Goal: Check status: Check status

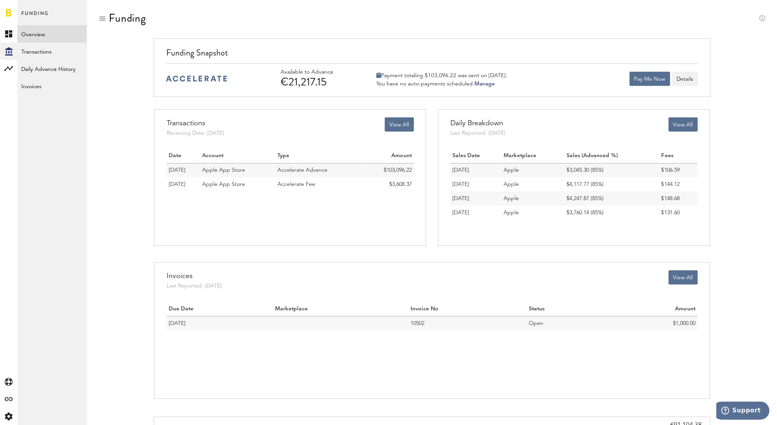
click at [236, 169] on span "Apple App Store" at bounding box center [223, 170] width 43 height 6
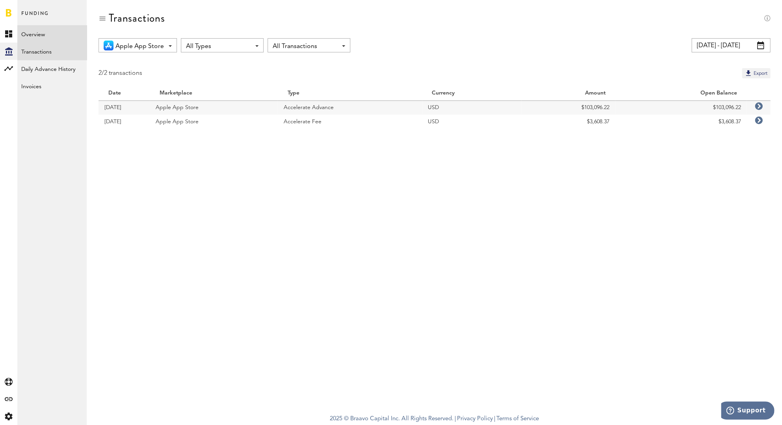
click at [36, 35] on link "Overview" at bounding box center [51, 33] width 69 height 17
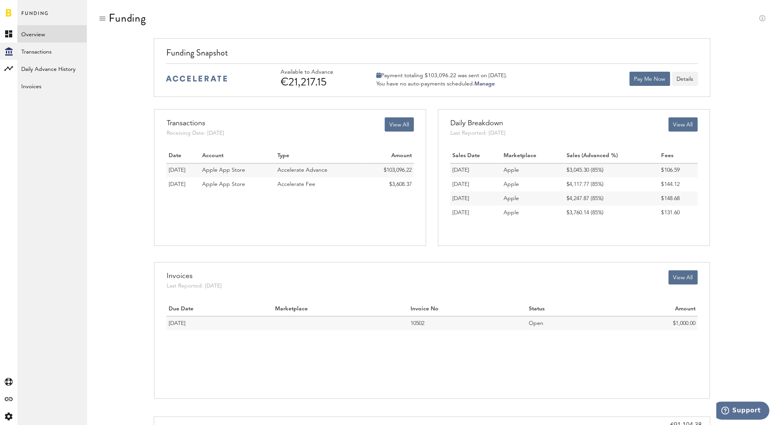
drag, startPoint x: 375, startPoint y: 82, endPoint x: 498, endPoint y: 84, distance: 122.5
click at [498, 84] on div "You have no auto-payments scheduled. [GEOGRAPHIC_DATA]" at bounding box center [441, 83] width 131 height 7
click at [507, 84] on div "You have no auto-payments scheduled. [GEOGRAPHIC_DATA]" at bounding box center [441, 83] width 131 height 7
click at [482, 83] on link "Manage" at bounding box center [484, 84] width 20 height 6
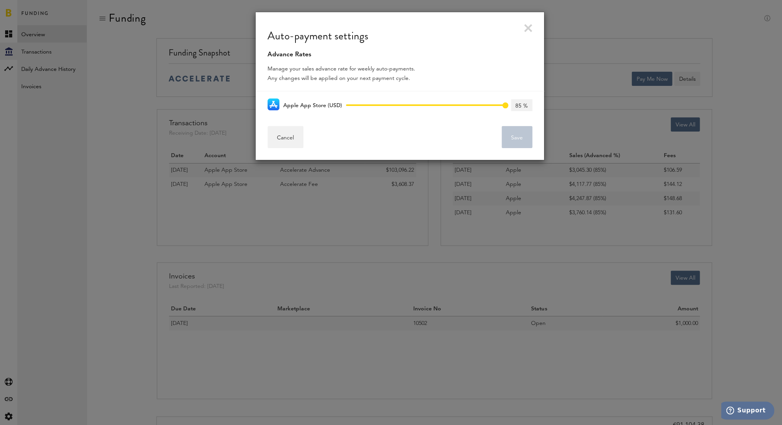
drag, startPoint x: 414, startPoint y: 78, endPoint x: 262, endPoint y: 63, distance: 152.0
click at [262, 63] on div "Manage your sales advance rate for weekly auto-payments. Any changes will be ap…" at bounding box center [400, 76] width 288 height 32
copy div "Manage your sales advance rate for weekly auto-payments. Any changes will be ap…"
click at [126, 119] on div "Auto-payment settings Advance Rates Manage your sales advance rate for weekly a…" at bounding box center [399, 212] width 765 height 425
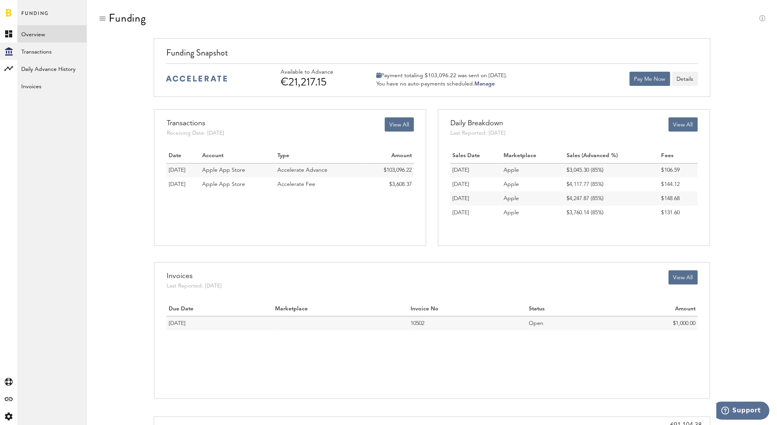
click at [483, 83] on link "Manage" at bounding box center [484, 84] width 20 height 6
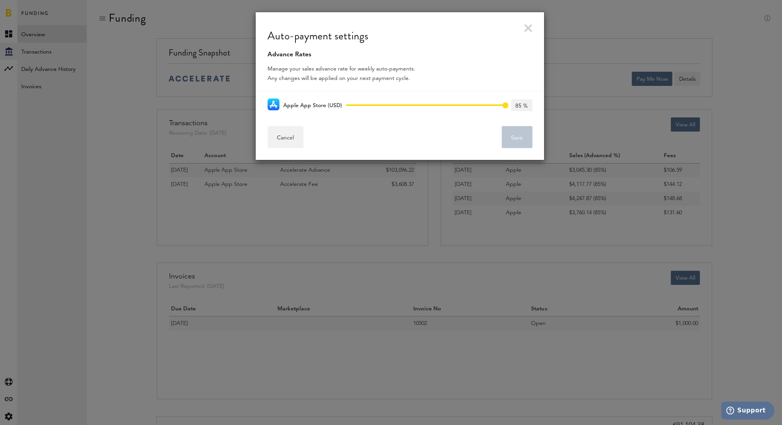
click at [526, 25] on link at bounding box center [528, 28] width 8 height 8
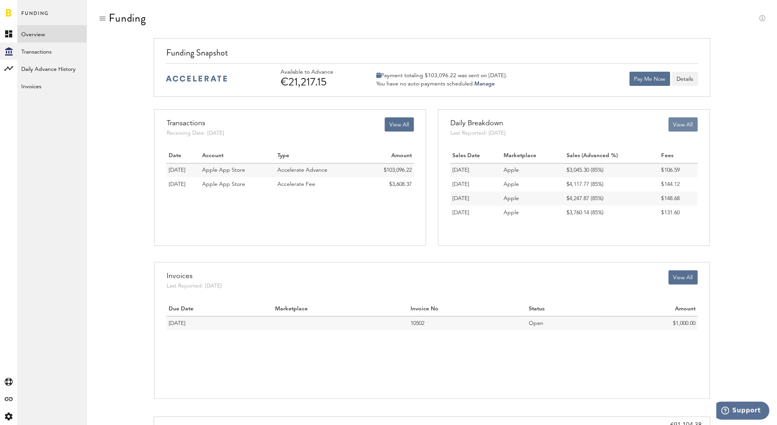
click at [677, 123] on button "View All" at bounding box center [682, 124] width 29 height 14
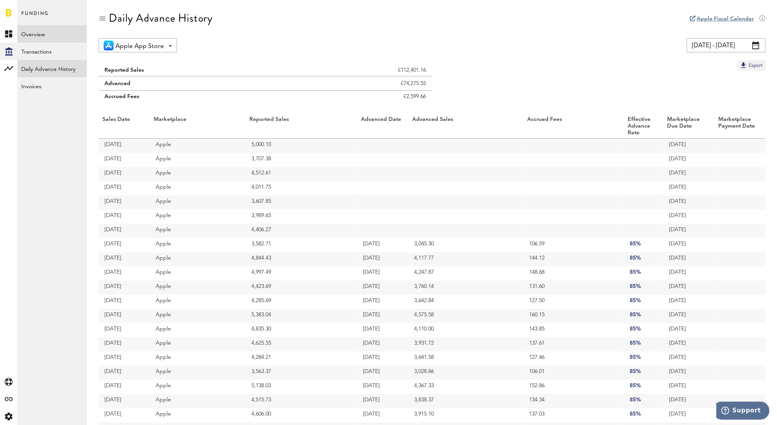
click at [43, 34] on link "Overview" at bounding box center [51, 33] width 69 height 17
